Goal: Task Accomplishment & Management: Complete application form

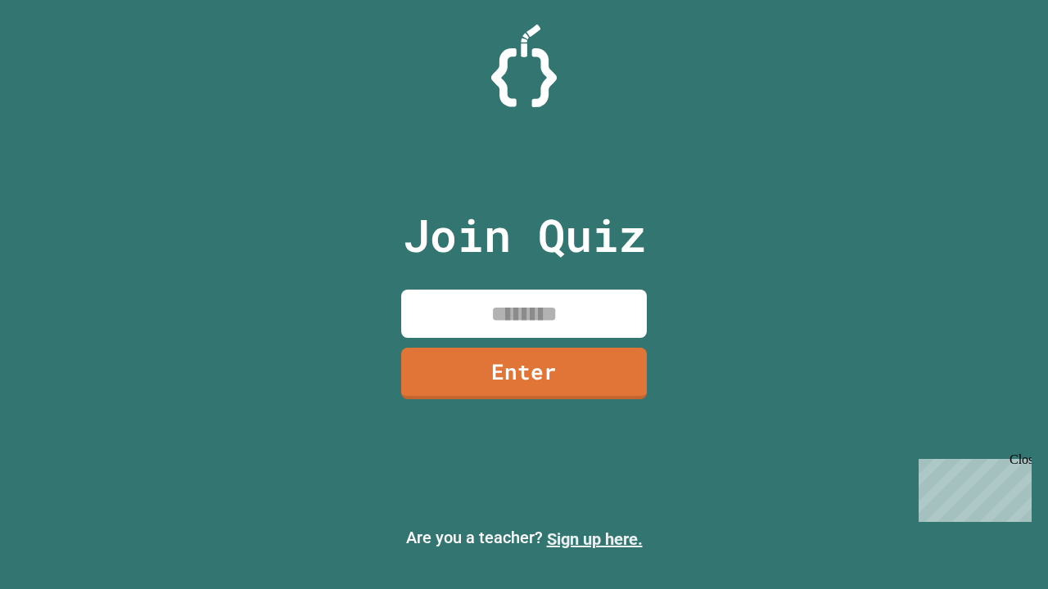
click at [594, 539] on link "Sign up here." at bounding box center [595, 540] width 96 height 20
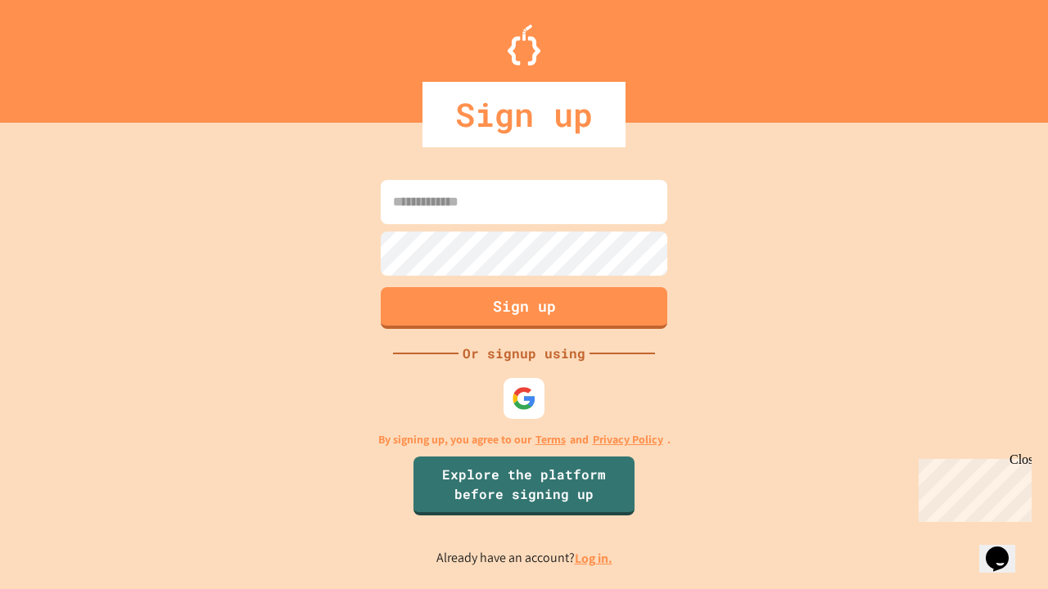
click at [594, 558] on link "Log in." at bounding box center [594, 558] width 38 height 17
